Goal: Transaction & Acquisition: Obtain resource

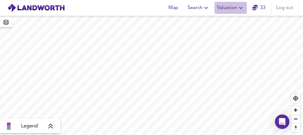
click at [240, 8] on icon "button" at bounding box center [241, 8] width 4 height 2
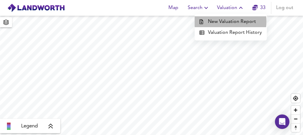
click at [228, 21] on li "New Valuation Report" at bounding box center [230, 21] width 72 height 11
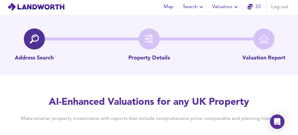
scroll to position [20, 0]
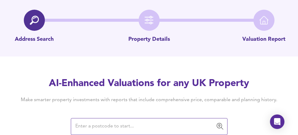
click at [90, 126] on input "text" at bounding box center [145, 126] width 142 height 11
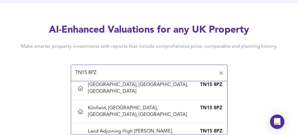
scroll to position [528, 0]
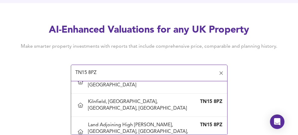
type input "Pavenham, [GEOGRAPHIC_DATA], [GEOGRAPHIC_DATA], [GEOGRAPHIC_DATA]"
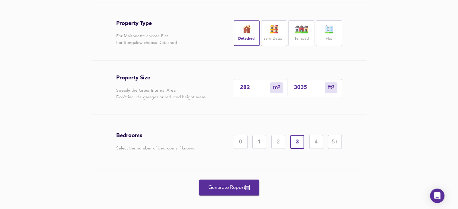
scroll to position [136, 0]
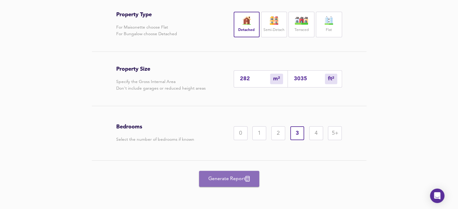
click at [231, 134] on span "Generate Report" at bounding box center [229, 179] width 48 height 8
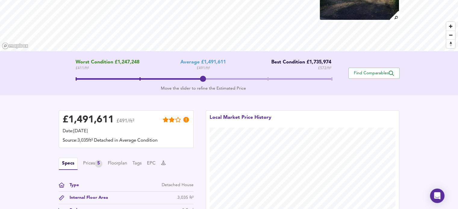
scroll to position [78, 0]
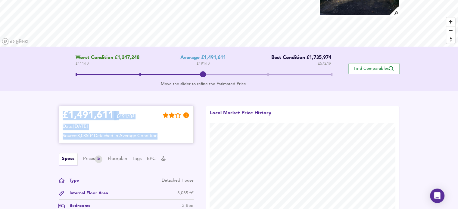
drag, startPoint x: 63, startPoint y: 113, endPoint x: 173, endPoint y: 134, distance: 112.2
click at [173, 134] on div "£ 1,491,611 £491/ft² Date: [DATE] Source: 3,035ft² Detached in Average Condition" at bounding box center [126, 125] width 127 height 30
copy div "£ 1,491,611 £491/ft² Date: [DATE] Source: 3,035ft² Detached in Average Condition"
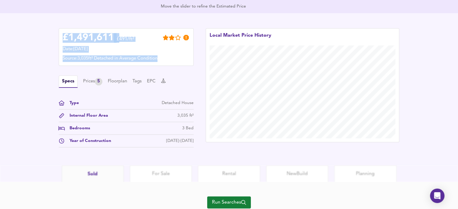
scroll to position [154, 0]
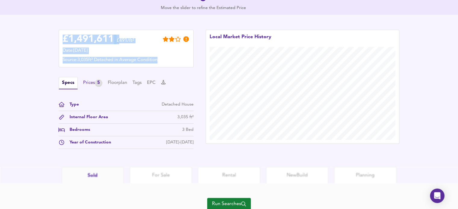
click at [89, 82] on div "Prices 5" at bounding box center [92, 84] width 19 height 8
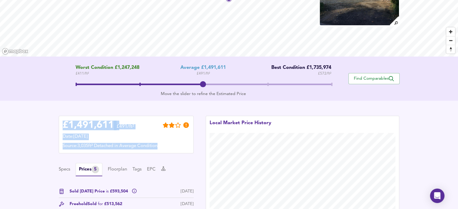
scroll to position [49, 0]
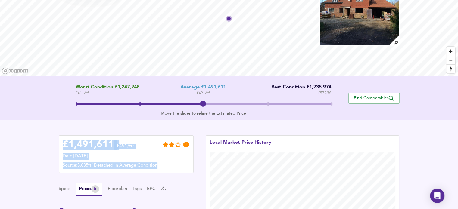
click at [302, 99] on span "Find Comparables" at bounding box center [374, 99] width 45 height 6
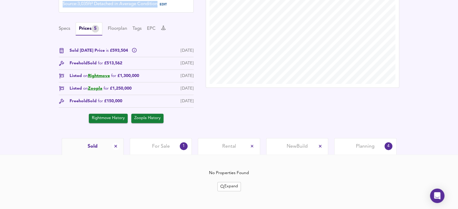
scroll to position [190, 0]
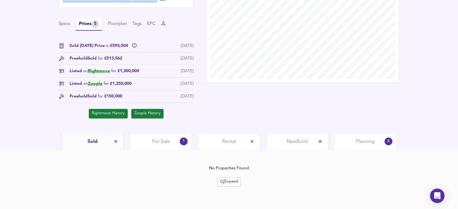
click at [167, 134] on span "For Sale" at bounding box center [161, 142] width 18 height 7
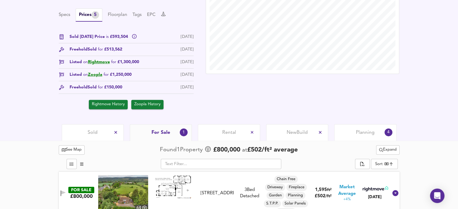
scroll to position [207, 0]
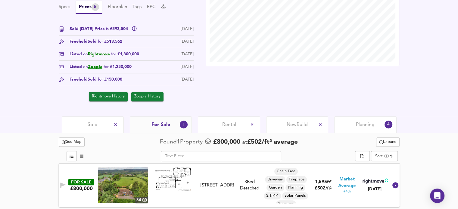
click at [129, 134] on img at bounding box center [123, 186] width 50 height 36
click at [302, 124] on span "Planning" at bounding box center [365, 125] width 19 height 7
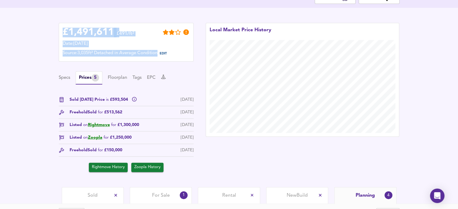
scroll to position [137, 0]
drag, startPoint x: 58, startPoint y: 99, endPoint x: 196, endPoint y: 144, distance: 145.7
click at [196, 134] on div "£ 1,491,611 £491/ft² Date: [DATE] Source: 3,035ft² Detached in Average Conditio…" at bounding box center [126, 97] width 147 height 162
copy div "Sold [DATE] Price is £593,504 [DATE] Freehold Sold for £513,562 [DATE] Listed o…"
